Goal: Navigation & Orientation: Go to known website

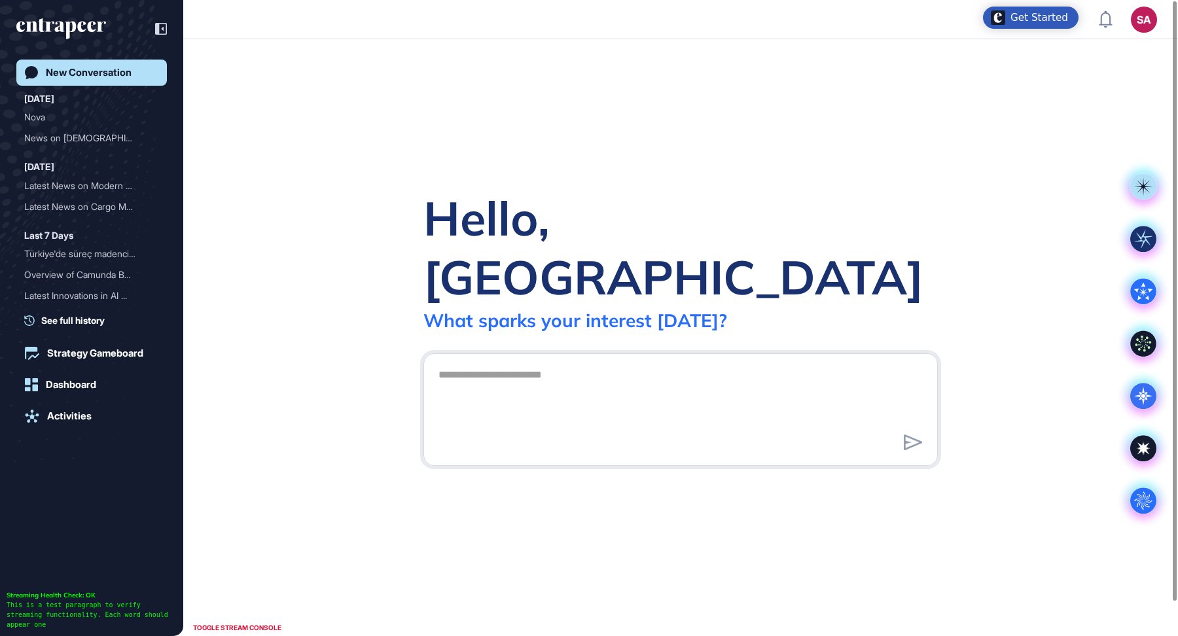
scroll to position [1, 1]
click at [52, 118] on div "Nova" at bounding box center [86, 117] width 124 height 21
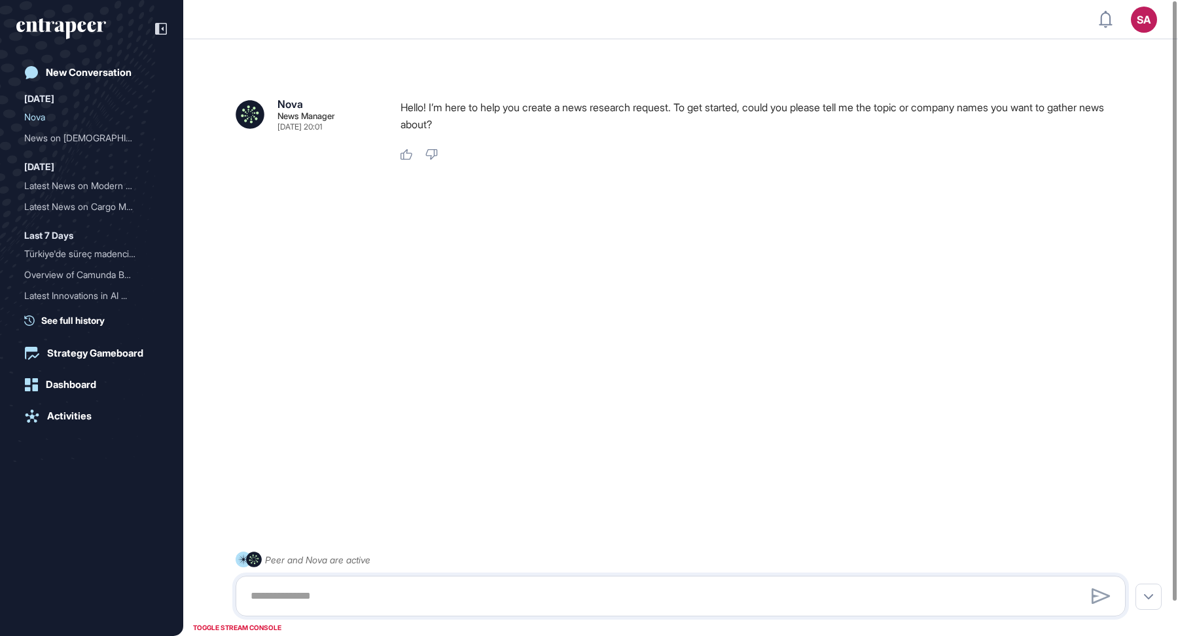
click at [86, 33] on icon "entrapeer-logo" at bounding box center [61, 28] width 90 height 21
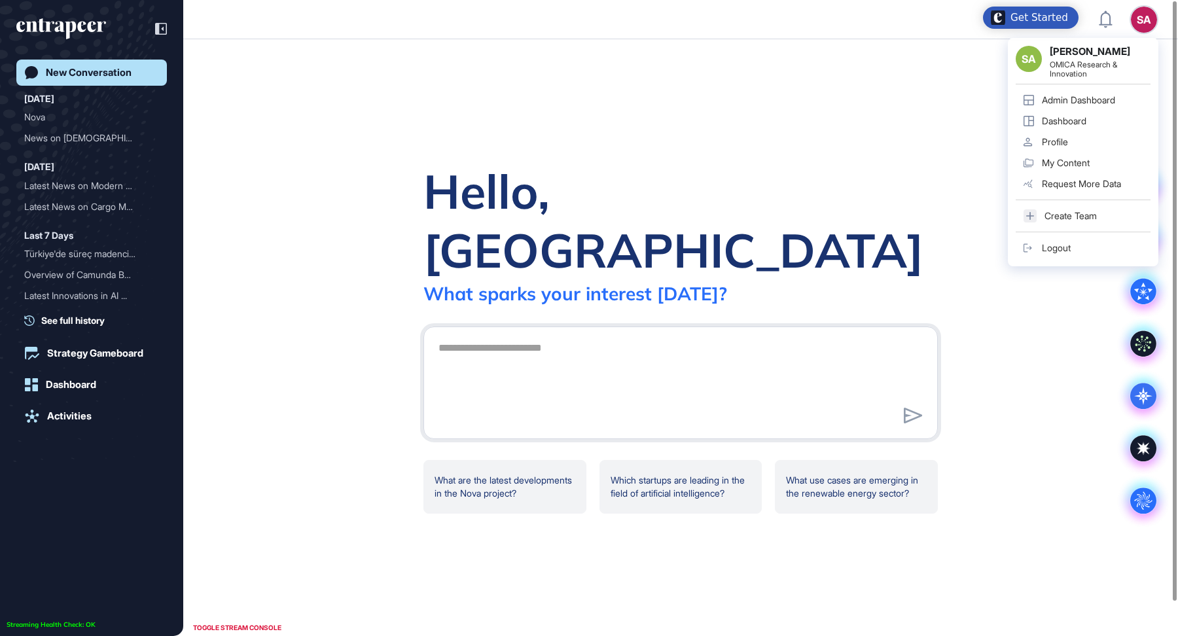
click at [1103, 100] on div "Admin Dashboard" at bounding box center [1078, 100] width 73 height 10
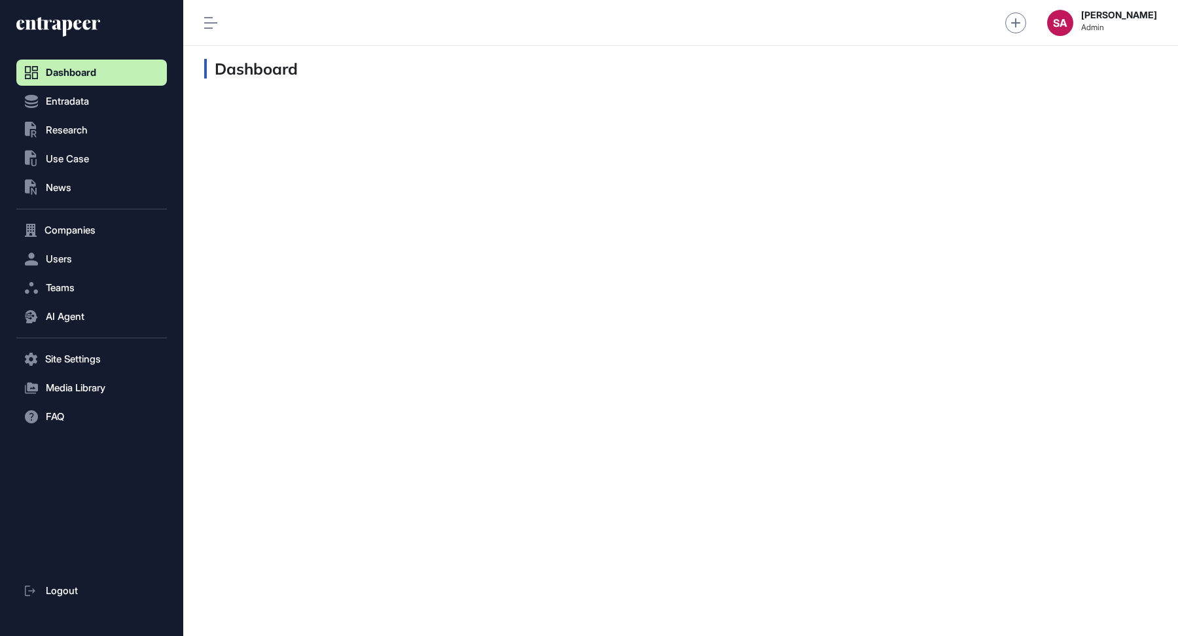
scroll to position [1, 1]
click at [108, 124] on button ".st0{fill:currentColor} Research" at bounding box center [91, 130] width 151 height 26
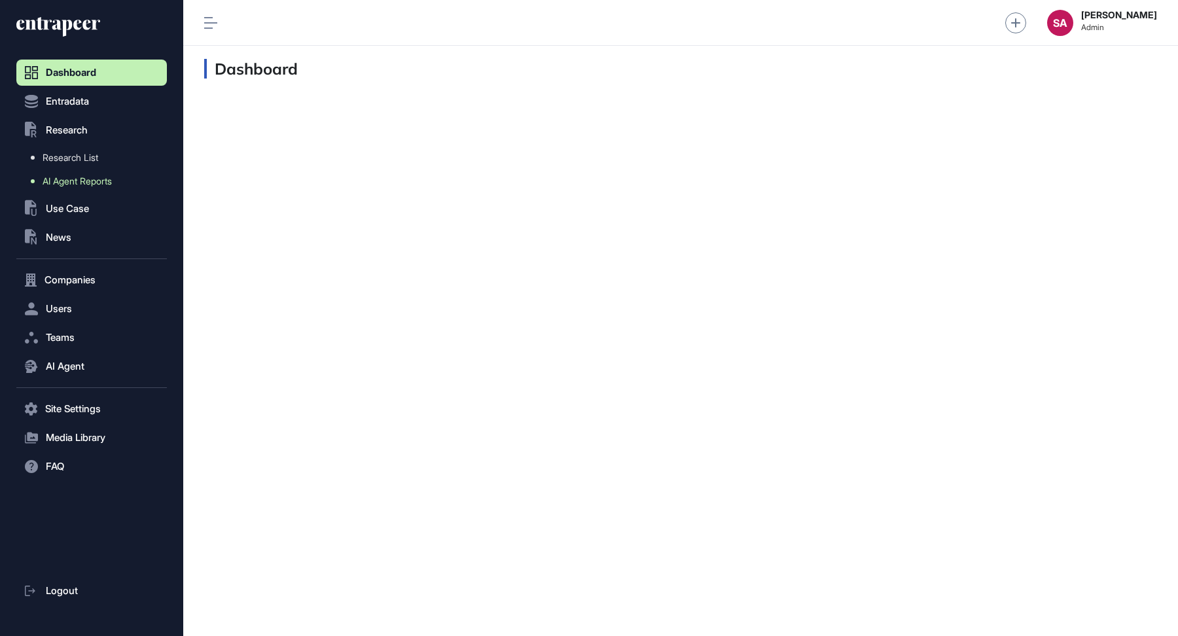
click at [86, 181] on span "AI Agent Reports" at bounding box center [77, 181] width 69 height 10
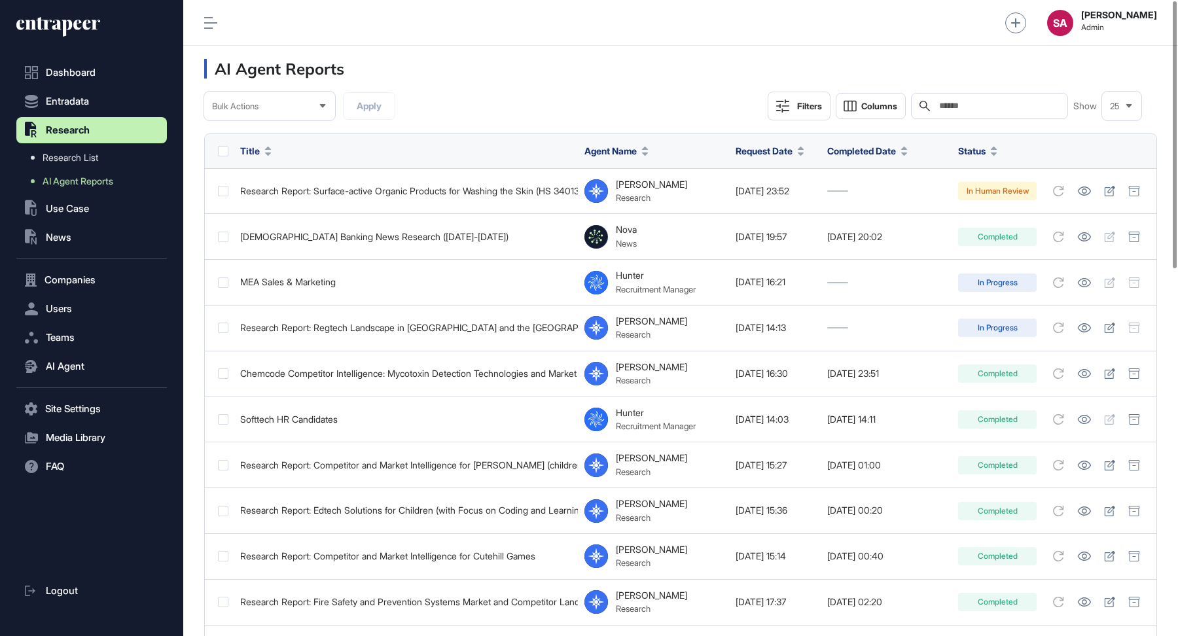
click at [737, 146] on span "Request Date" at bounding box center [764, 151] width 57 height 14
click at [785, 198] on div "Sort Descending" at bounding box center [774, 205] width 81 height 19
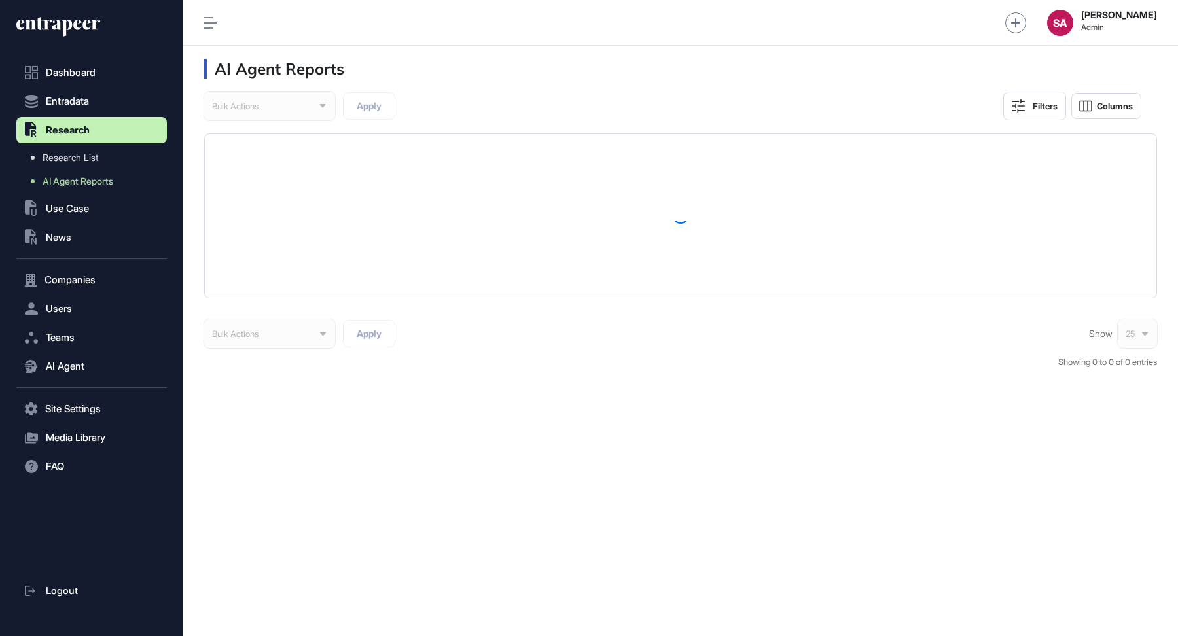
scroll to position [1, 1]
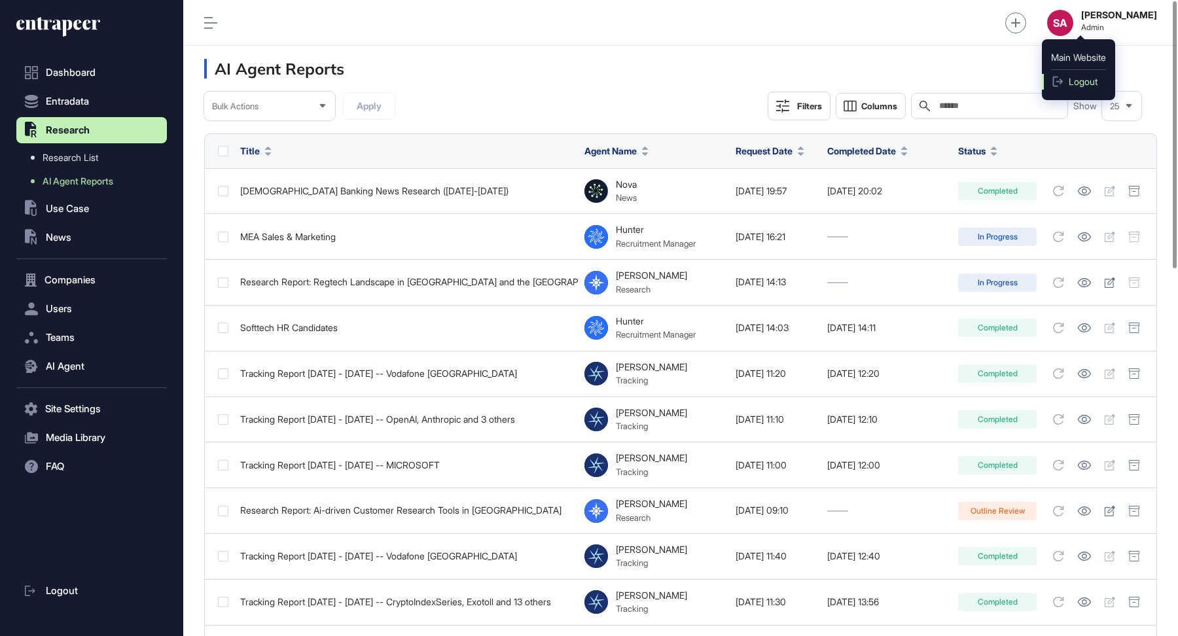
click at [1076, 89] on link "Logout" at bounding box center [1078, 82] width 73 height 16
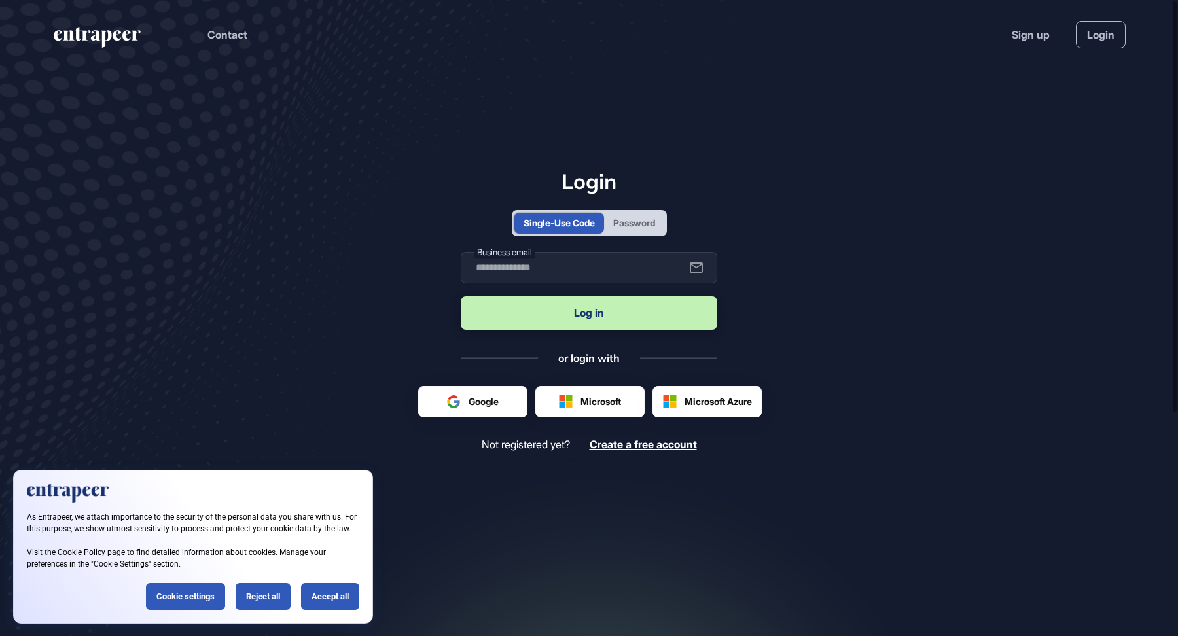
click at [601, 260] on input "text" at bounding box center [589, 267] width 257 height 31
type input "**********"
click at [337, 605] on div "Accept all" at bounding box center [330, 596] width 58 height 27
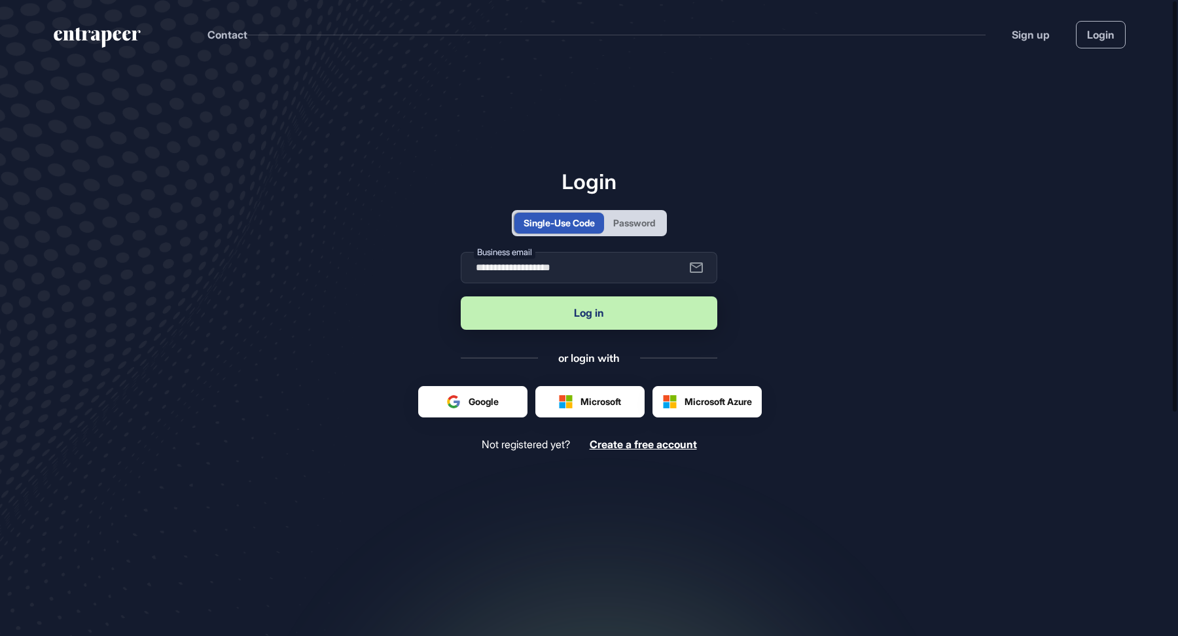
click at [617, 317] on button "Log in" at bounding box center [589, 312] width 257 height 33
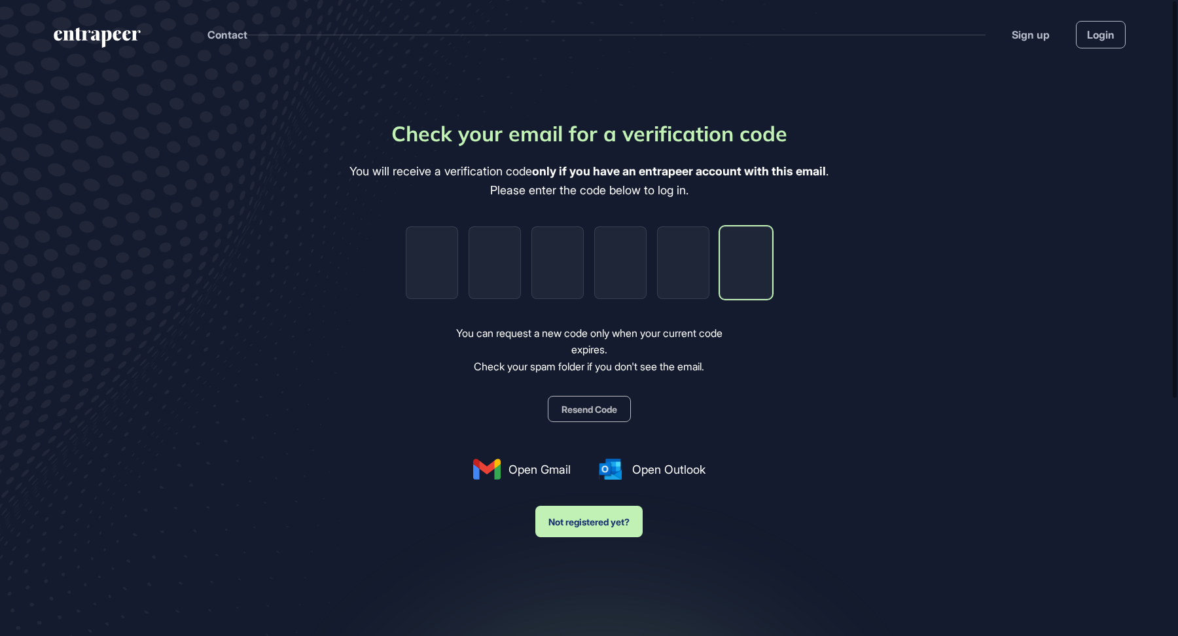
paste input "*"
type input "*"
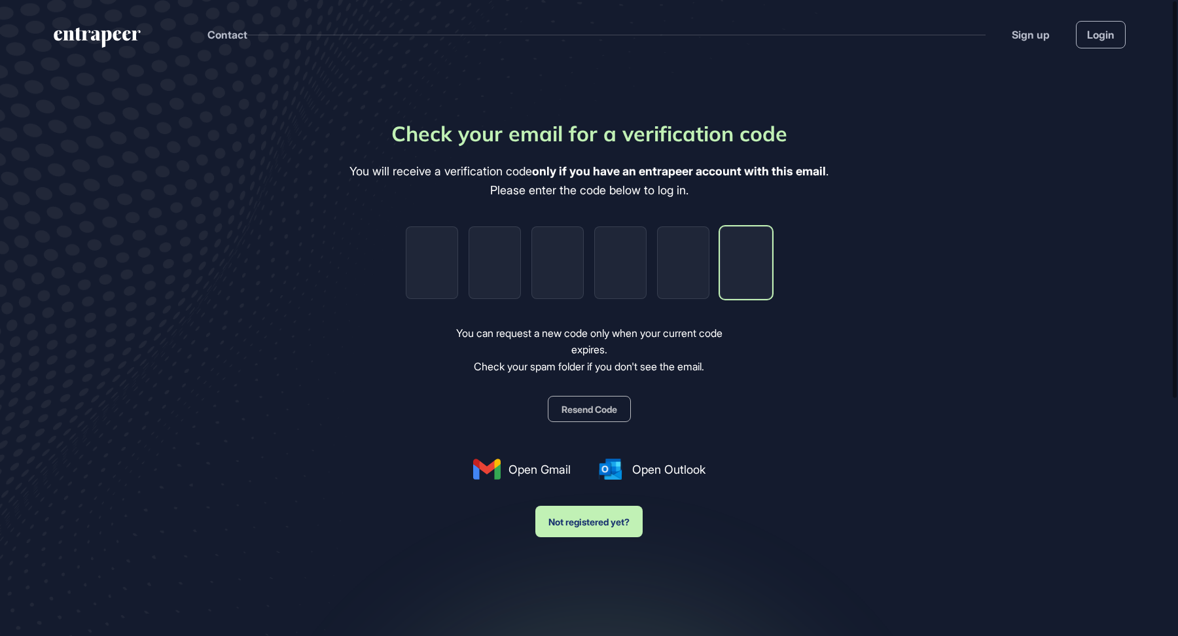
type input "*"
